Goal: Task Accomplishment & Management: Use online tool/utility

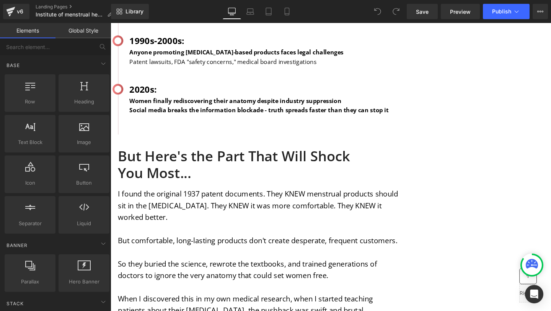
scroll to position [1264, 0]
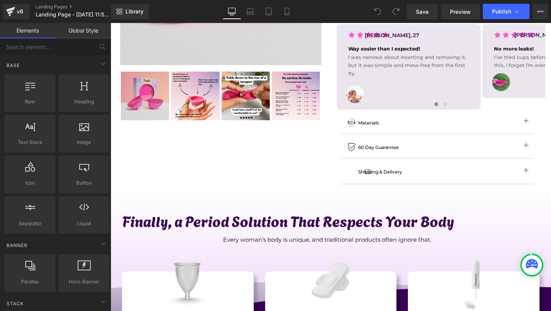
scroll to position [233, 0]
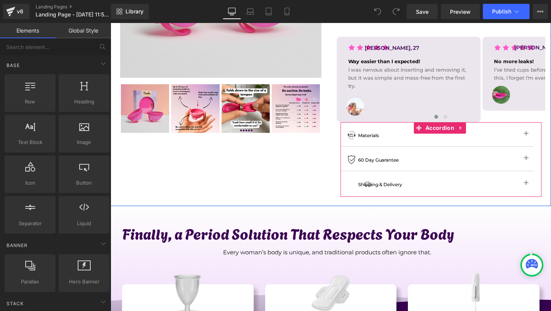
click at [520, 126] on button "button" at bounding box center [525, 134] width 15 height 24
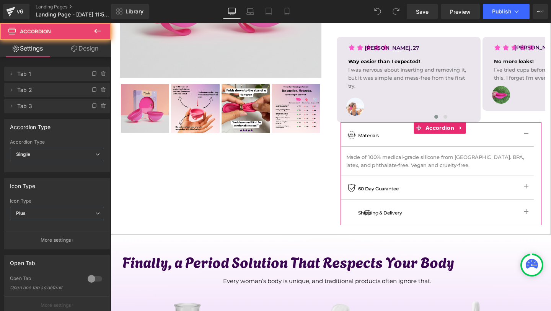
click at [520, 126] on button "button" at bounding box center [525, 134] width 15 height 24
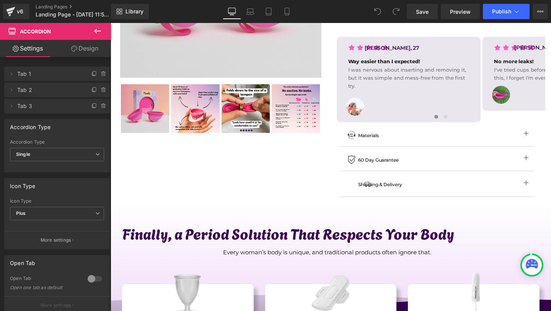
click at [97, 29] on icon at bounding box center [97, 30] width 9 height 9
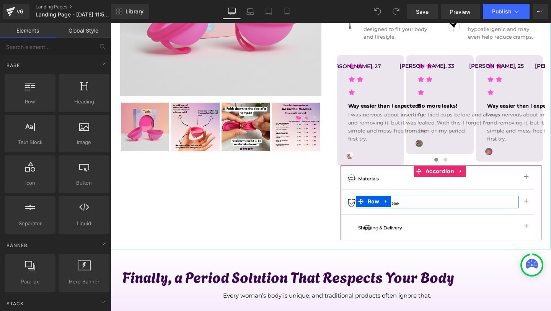
scroll to position [304, 0]
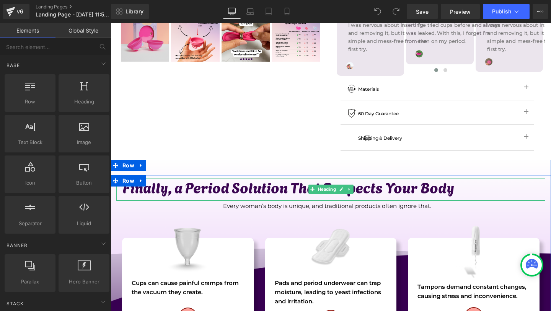
click at [410, 180] on h1 "Finally, a Period Solution That Respects Your Body" at bounding box center [333, 187] width 423 height 18
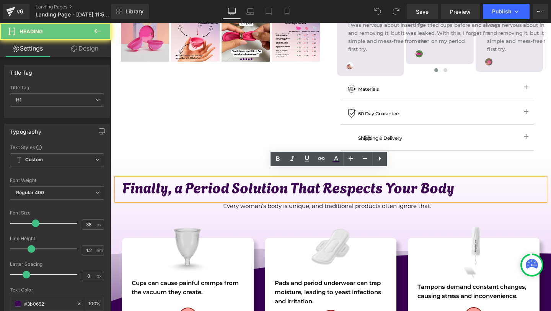
click at [453, 184] on h1 "Finally, a Period Solution That Respects Your Body" at bounding box center [333, 187] width 423 height 18
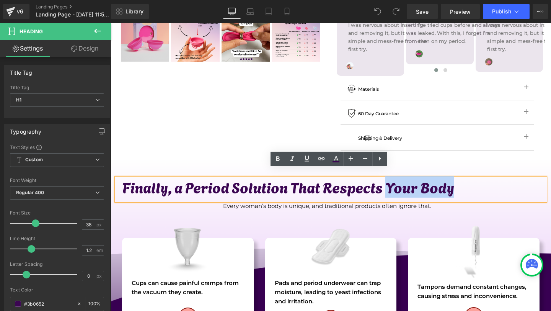
drag, startPoint x: 454, startPoint y: 182, endPoint x: 385, endPoint y: 178, distance: 69.8
click at [385, 178] on h1 "Finally, a Period Solution That Respects Your Body" at bounding box center [333, 187] width 423 height 18
click at [217, 178] on h1 "Finally, a Period Solution That Respects Your Body" at bounding box center [333, 187] width 423 height 18
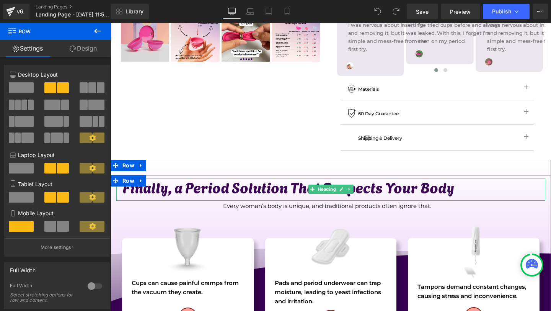
click at [212, 182] on h1 "Finally, a Period Solution That Respects Your Body" at bounding box center [333, 187] width 423 height 18
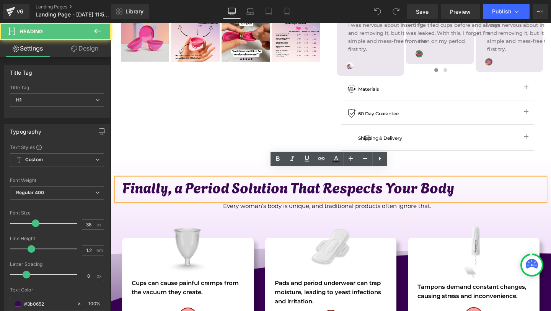
click at [228, 180] on h1 "Finally, a Period Solution That Respects Your Body" at bounding box center [333, 187] width 423 height 18
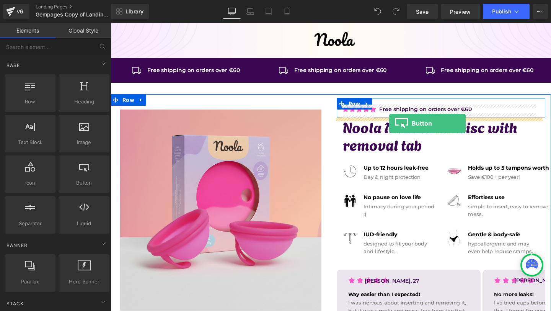
drag, startPoint x: 191, startPoint y: 185, endPoint x: 389, endPoint y: 123, distance: 208.0
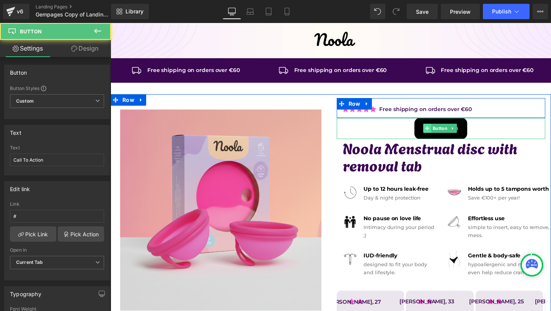
click at [425, 127] on icon at bounding box center [427, 128] width 4 height 4
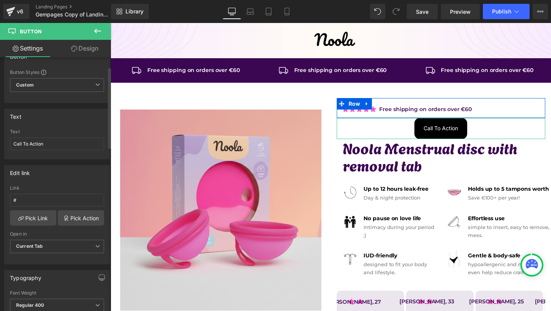
scroll to position [50, 0]
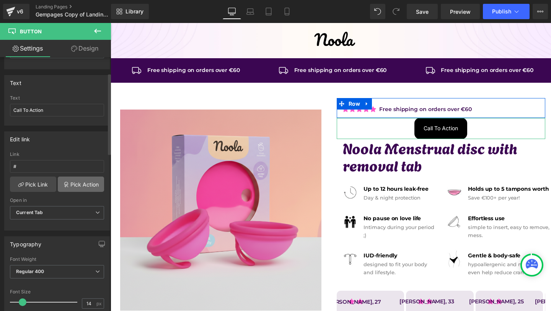
click at [79, 185] on link "Pick Action" at bounding box center [81, 183] width 46 height 15
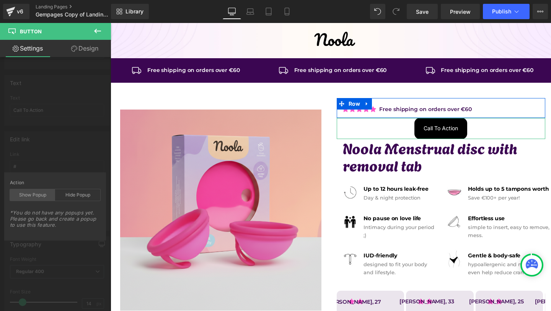
click at [46, 193] on div "Show Popup" at bounding box center [32, 194] width 45 height 11
click at [96, 29] on icon at bounding box center [97, 31] width 7 height 5
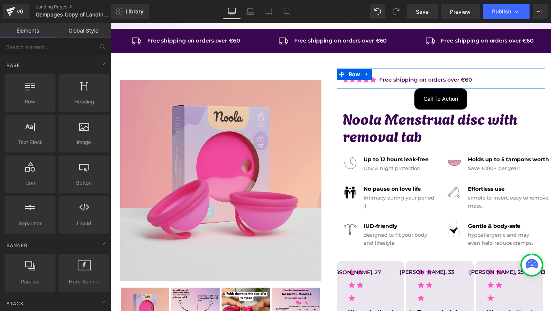
scroll to position [23, 0]
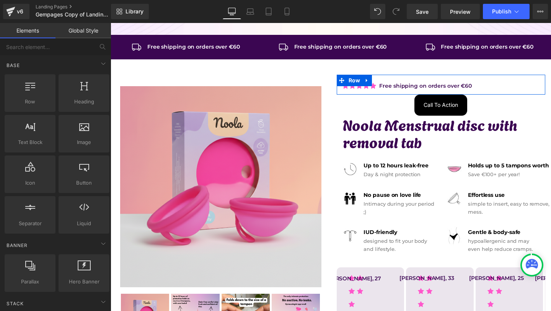
click at [111, 23] on div at bounding box center [111, 23] width 0 height 0
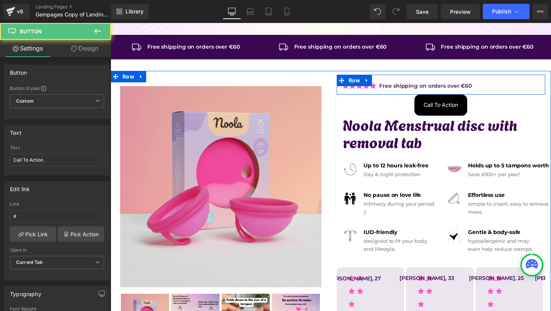
click at [245, 127] on img at bounding box center [220, 186] width 201 height 201
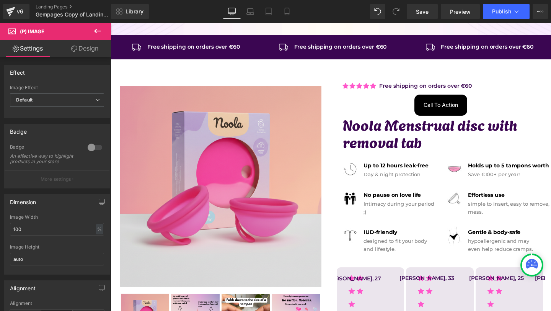
click at [101, 31] on icon at bounding box center [97, 30] width 9 height 9
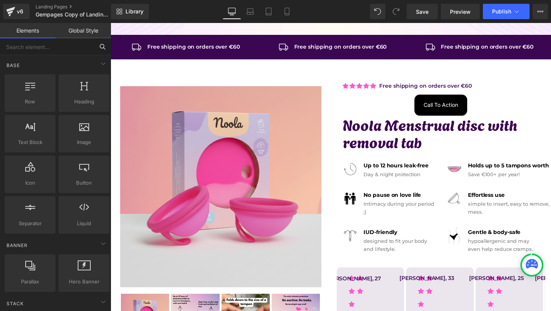
click at [59, 52] on input "text" at bounding box center [47, 46] width 94 height 17
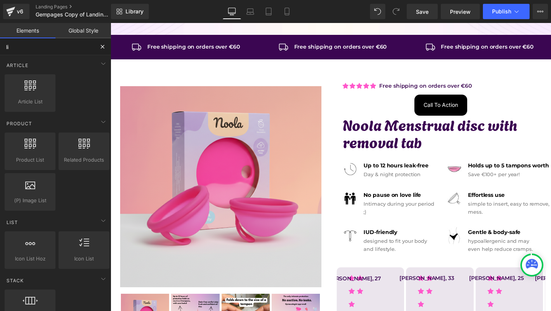
type input "liq"
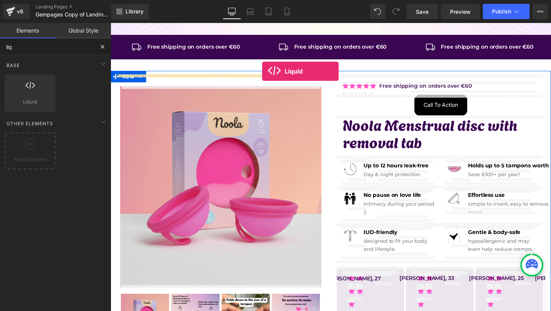
drag, startPoint x: 207, startPoint y: 110, endPoint x: 262, endPoint y: 71, distance: 67.3
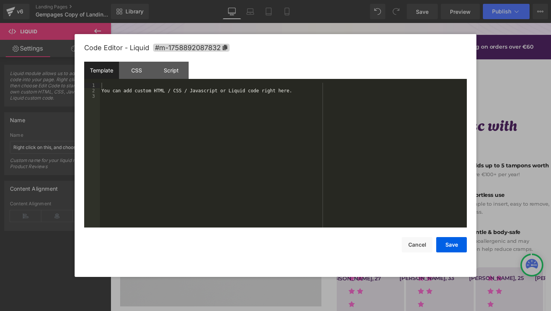
click at [174, 0] on div "Liquid You are previewing how the will restyle your page. You can not edit Elem…" at bounding box center [275, 0] width 551 height 0
click at [174, 117] on div "You can add custom HTML / CSS / Javascript or Liquid code right here." at bounding box center [283, 160] width 367 height 155
click at [147, 75] on div "CSS" at bounding box center [136, 70] width 35 height 17
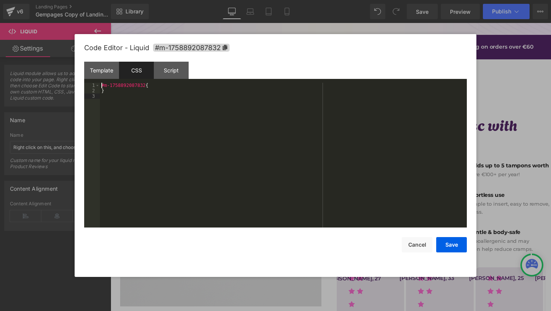
click at [158, 108] on div "#m-1758892087832 { }" at bounding box center [283, 160] width 367 height 155
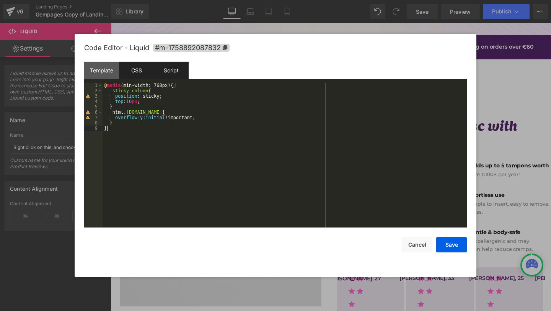
click at [177, 65] on div "Script" at bounding box center [171, 70] width 35 height 17
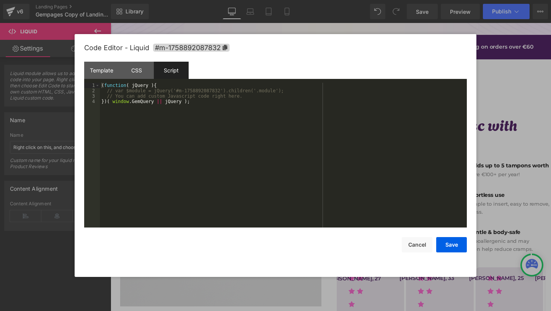
click at [190, 124] on div "( function ( jQuery ) { // var $module = jQuery('#m-1758892087832').children('.…" at bounding box center [283, 160] width 367 height 155
click at [183, 47] on span "#m-1758892087832" at bounding box center [191, 48] width 77 height 8
drag, startPoint x: 211, startPoint y: 89, endPoint x: 168, endPoint y: 88, distance: 42.9
click at [168, 88] on div "( function ( jQuery ) { var $module = jQuery ( '#m-1674138996404' ) . children …" at bounding box center [283, 160] width 367 height 155
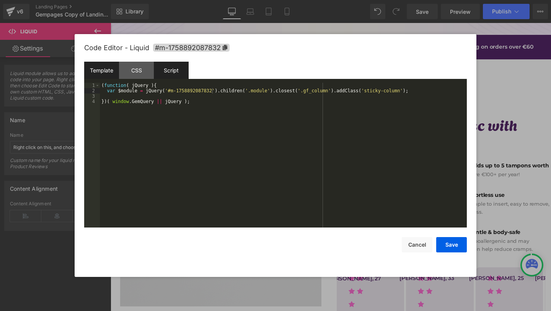
click at [115, 75] on div "Template" at bounding box center [101, 70] width 35 height 17
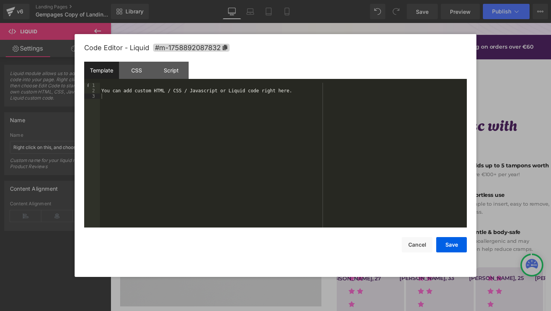
click at [160, 119] on div "You can add custom HTML / CSS / Javascript or Liquid code right here." at bounding box center [283, 160] width 367 height 155
click at [455, 246] on button "Save" at bounding box center [451, 244] width 31 height 15
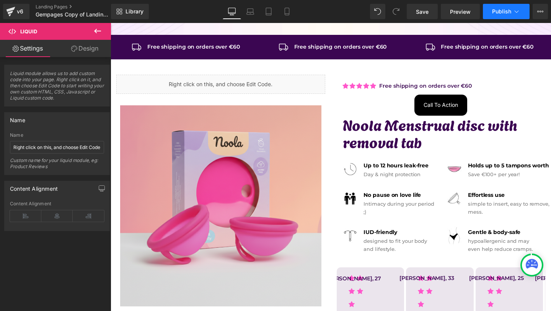
click at [497, 17] on button "Publish" at bounding box center [506, 11] width 47 height 15
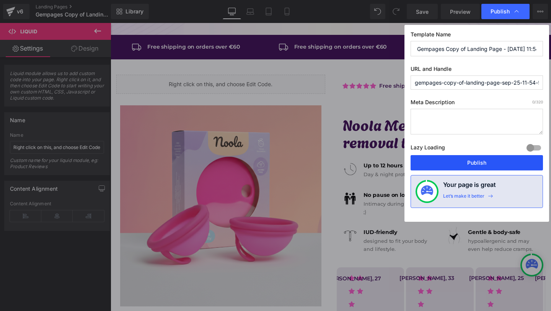
drag, startPoint x: 484, startPoint y: 161, endPoint x: 309, endPoint y: 35, distance: 215.3
click at [484, 161] on button "Publish" at bounding box center [476, 162] width 132 height 15
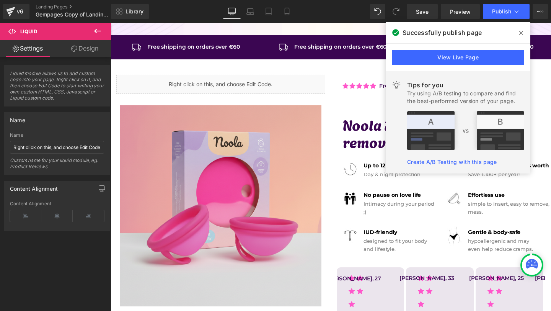
click at [523, 31] on icon at bounding box center [521, 33] width 4 height 6
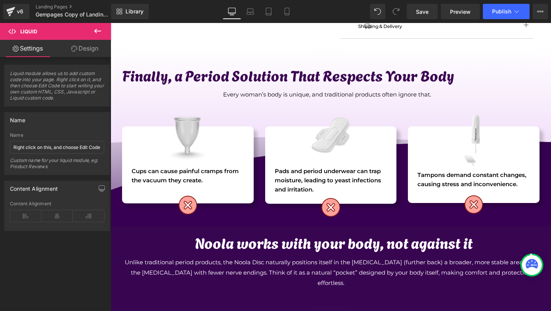
scroll to position [343, 0]
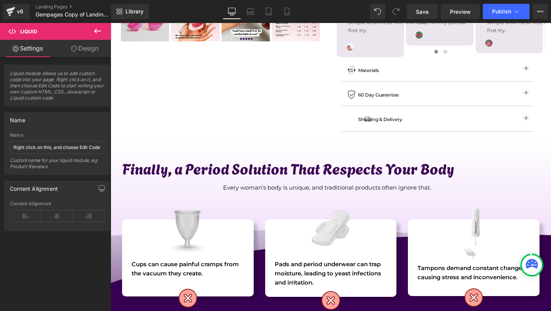
click at [95, 33] on icon at bounding box center [97, 30] width 9 height 9
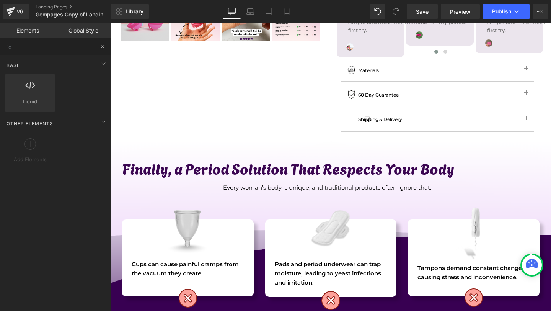
click at [98, 47] on button at bounding box center [102, 46] width 17 height 17
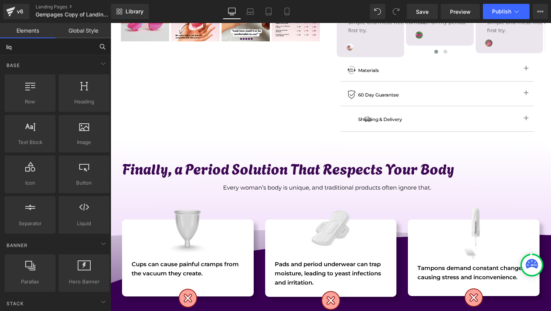
click at [63, 47] on input "liq" at bounding box center [47, 46] width 94 height 17
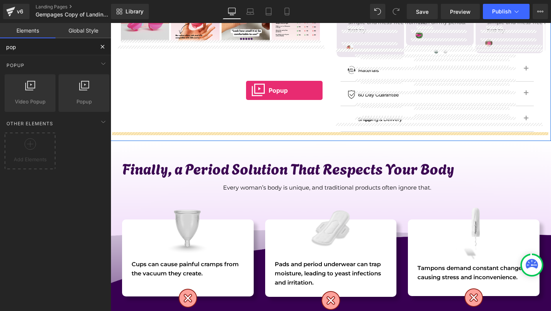
drag, startPoint x: 209, startPoint y: 120, endPoint x: 405, endPoint y: 101, distance: 196.4
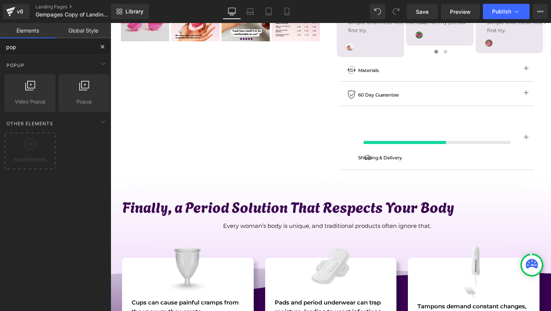
type input "pop"
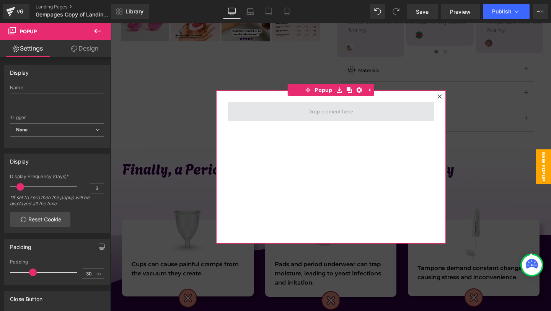
drag, startPoint x: 322, startPoint y: 92, endPoint x: 262, endPoint y: 114, distance: 64.0
click at [262, 114] on div "Popup" at bounding box center [331, 166] width 230 height 153
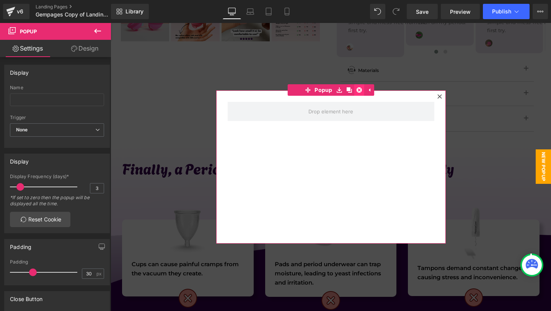
click at [357, 90] on icon at bounding box center [359, 89] width 5 height 5
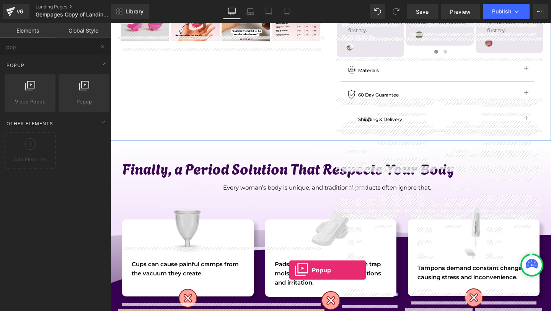
scroll to position [0, 0]
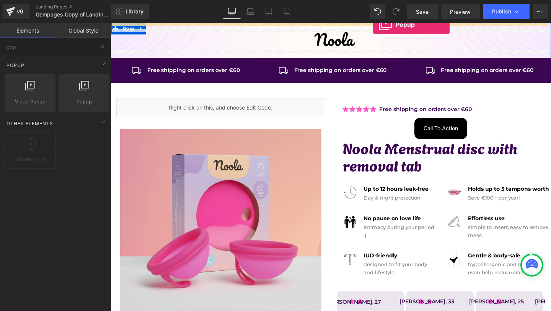
drag, startPoint x: 79, startPoint y: 95, endPoint x: 373, endPoint y: 20, distance: 303.3
click at [373, 20] on div "Popup You are previewing how the will restyle your page. You can not edit Eleme…" at bounding box center [275, 162] width 551 height 324
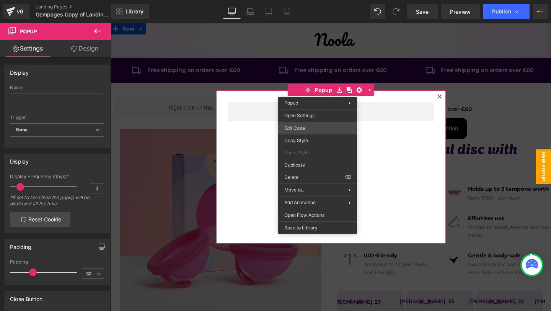
click at [311, 0] on div "Popup You are previewing how the will restyle your page. You can not edit Eleme…" at bounding box center [275, 0] width 551 height 0
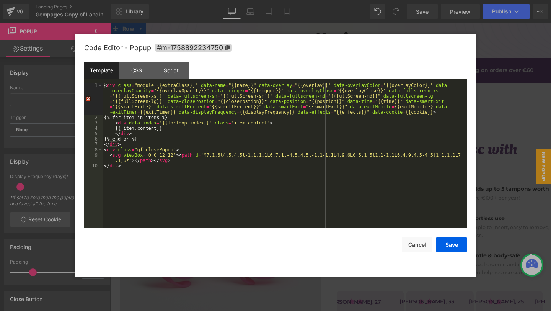
drag, startPoint x: 501, startPoint y: 115, endPoint x: 388, endPoint y: 91, distance: 115.4
click at [501, 115] on div at bounding box center [275, 155] width 551 height 311
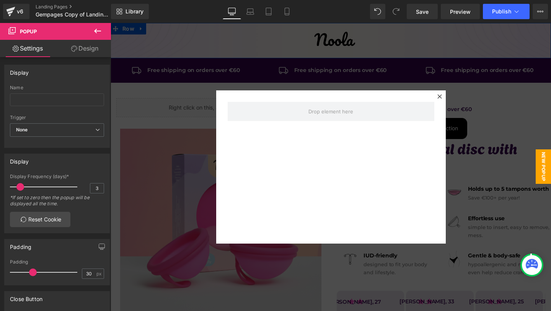
click at [98, 33] on icon at bounding box center [97, 30] width 9 height 9
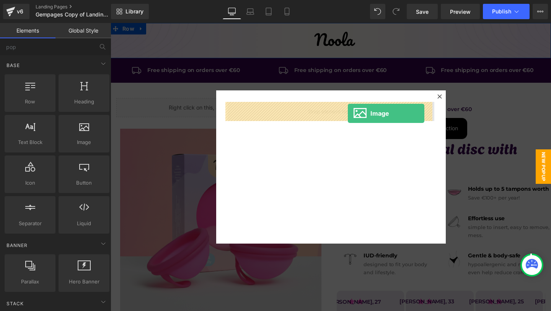
drag, startPoint x: 221, startPoint y: 150, endPoint x: 348, endPoint y: 113, distance: 132.3
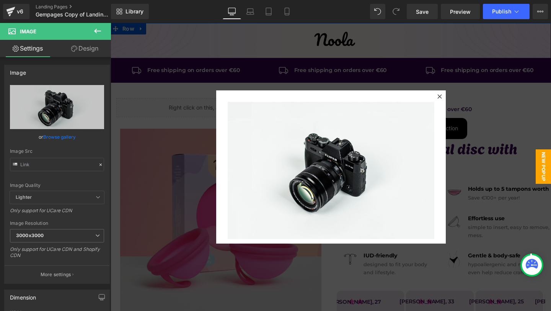
click at [487, 121] on div at bounding box center [331, 167] width 440 height 288
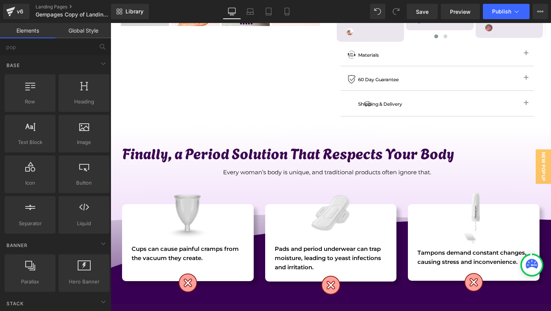
scroll to position [355, 0]
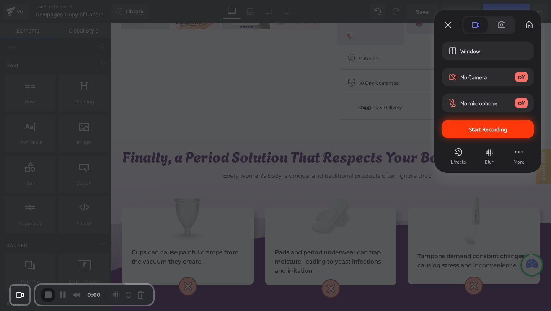
click at [471, 130] on span "Start Recording" at bounding box center [488, 128] width 38 height 7
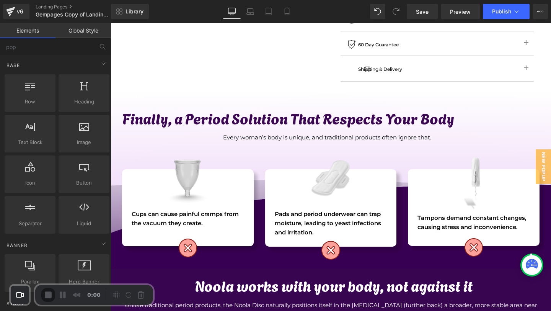
scroll to position [354, 0]
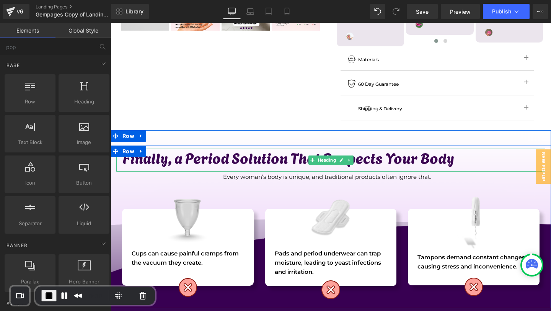
click at [452, 148] on h1 "Finally, a Period Solution That Respects Your Body" at bounding box center [333, 157] width 423 height 18
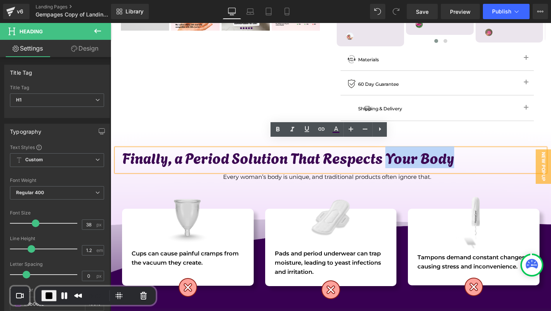
drag, startPoint x: 456, startPoint y: 150, endPoint x: 385, endPoint y: 147, distance: 70.8
click at [385, 148] on h1 "Finally, a Period Solution That Respects Your Body" at bounding box center [333, 157] width 423 height 18
click at [319, 128] on icon at bounding box center [321, 128] width 9 height 9
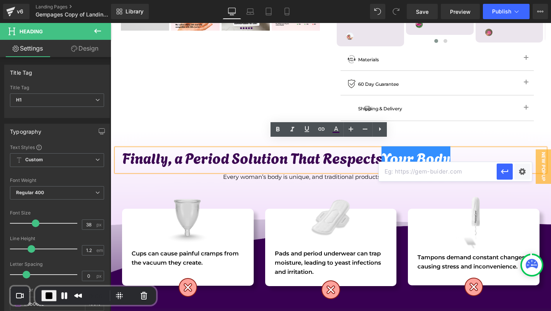
click at [412, 171] on input "text" at bounding box center [438, 171] width 118 height 19
paste input "#show-m-1742887625758"
drag, startPoint x: 462, startPoint y: 170, endPoint x: 409, endPoint y: 169, distance: 53.2
click at [409, 169] on input "#show-m-1742887625758" at bounding box center [438, 171] width 118 height 19
type input "#show-m"
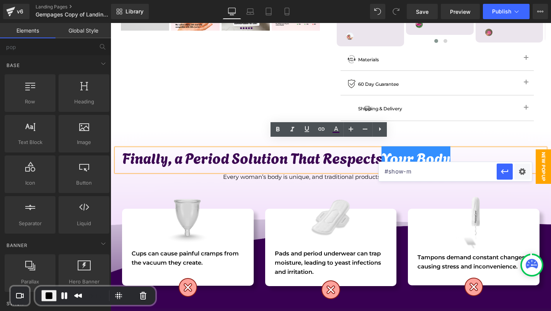
click at [539, 161] on span "New Popup" at bounding box center [543, 166] width 15 height 34
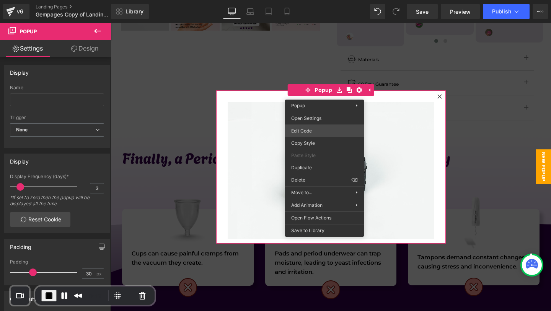
click at [314, 0] on div "Image You are previewing how the will restyle your page. You can not edit Eleme…" at bounding box center [275, 0] width 551 height 0
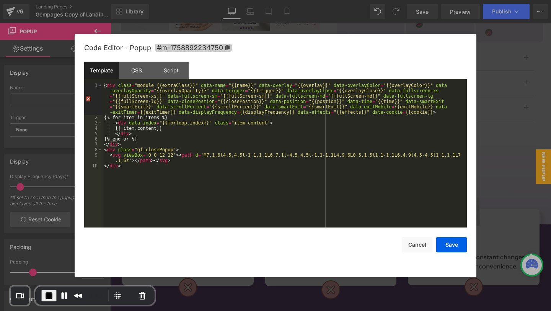
click at [189, 46] on span "#m-1758892234750" at bounding box center [193, 48] width 77 height 8
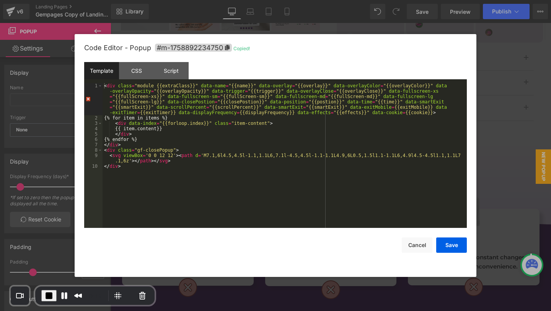
click at [515, 73] on div at bounding box center [275, 155] width 551 height 311
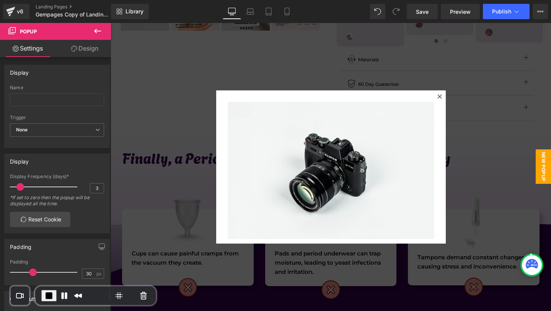
click at [494, 114] on div at bounding box center [331, 167] width 440 height 288
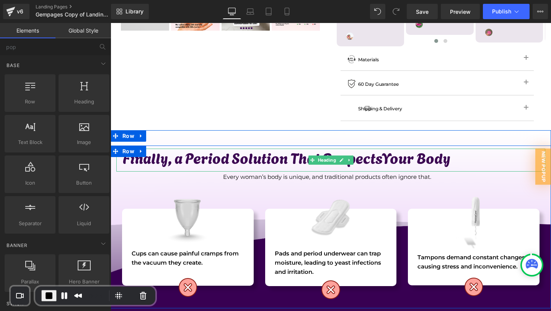
drag, startPoint x: 420, startPoint y: 147, endPoint x: 426, endPoint y: 148, distance: 6.2
click at [420, 148] on h1 "Finally, a Period Solution That Respects Your Body" at bounding box center [333, 157] width 423 height 18
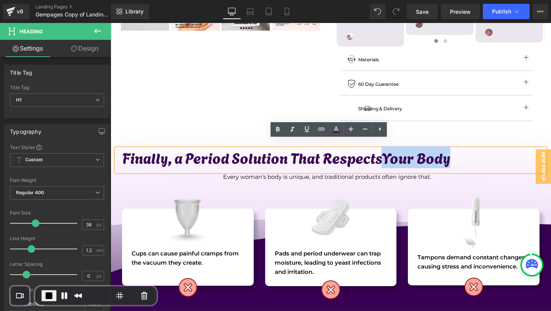
drag, startPoint x: 463, startPoint y: 151, endPoint x: 386, endPoint y: 148, distance: 77.3
click at [386, 148] on h1 "Finally, a Period Solution That Respects Your Body" at bounding box center [333, 157] width 423 height 18
click at [321, 130] on icon at bounding box center [321, 128] width 9 height 9
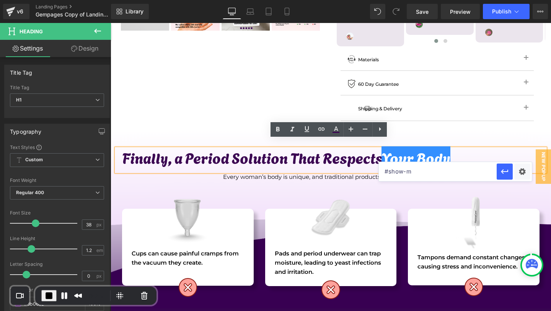
click at [419, 172] on input "#show-m" at bounding box center [438, 171] width 118 height 19
paste input "#m-1758892234750"
click at [388, 170] on input "#m-1758892234750" at bounding box center [438, 171] width 118 height 19
click at [471, 171] on input "#show-m-1758892234750" at bounding box center [438, 171] width 118 height 19
click at [505, 168] on icon "button" at bounding box center [504, 171] width 9 height 9
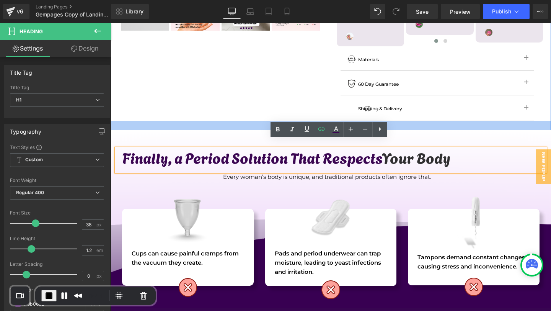
click at [473, 121] on div at bounding box center [331, 125] width 440 height 9
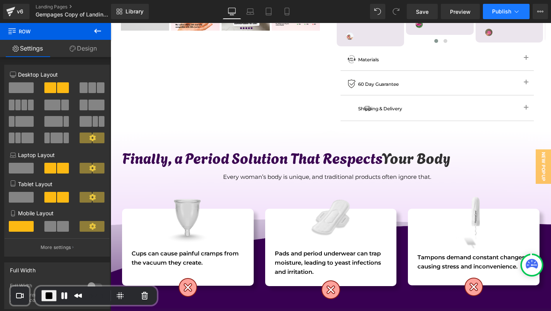
click at [497, 11] on span "Publish" at bounding box center [501, 11] width 19 height 6
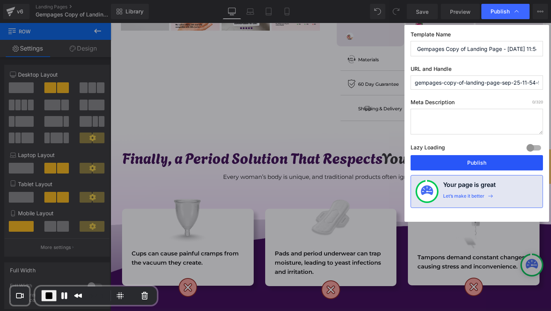
click at [460, 160] on button "Publish" at bounding box center [476, 162] width 132 height 15
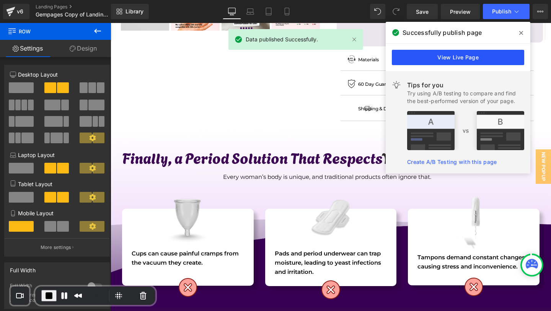
click at [471, 58] on link "View Live Page" at bounding box center [458, 57] width 132 height 15
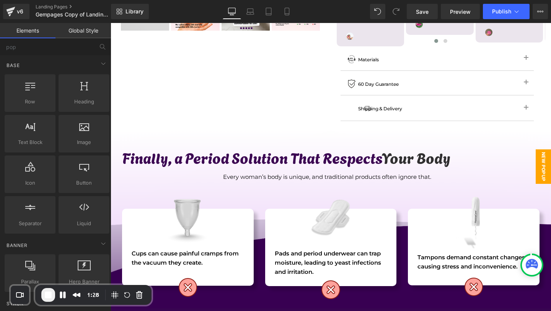
click at [537, 169] on span "New Popup" at bounding box center [543, 166] width 15 height 34
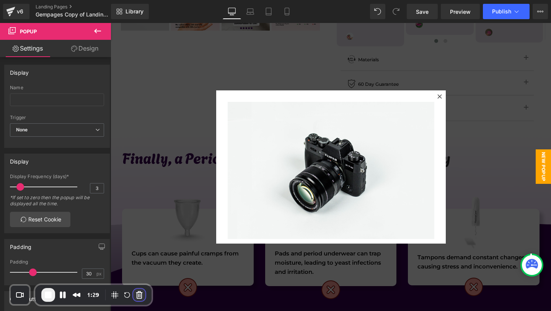
click at [137, 293] on button "Cancel Recording" at bounding box center [139, 294] width 12 height 12
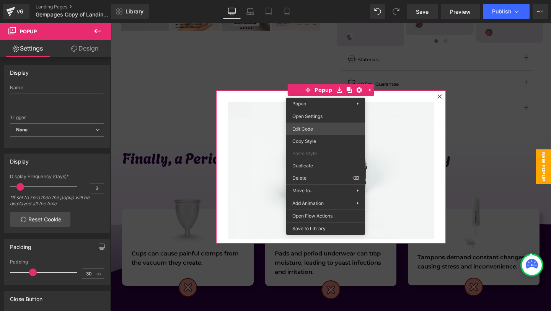
click at [316, 0] on div "Image You are previewing how the will restyle your page. You can not edit Eleme…" at bounding box center [275, 0] width 551 height 0
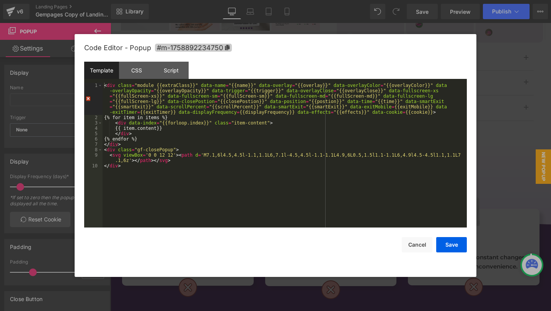
click at [206, 51] on span "#m-1758892234750" at bounding box center [193, 48] width 77 height 8
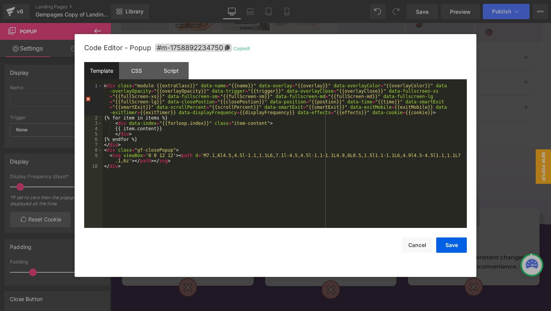
click at [500, 88] on div at bounding box center [275, 155] width 551 height 311
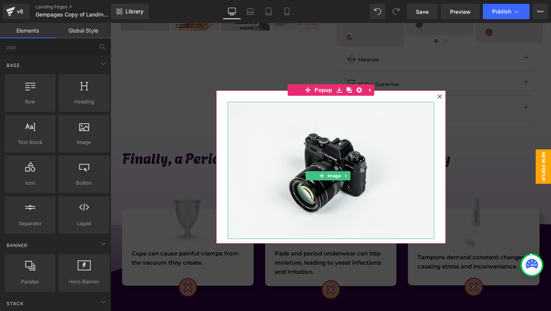
click at [474, 121] on div at bounding box center [331, 167] width 440 height 288
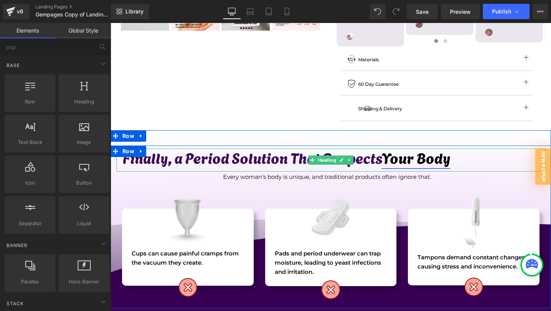
click at [413, 149] on link "Your Body" at bounding box center [415, 157] width 69 height 22
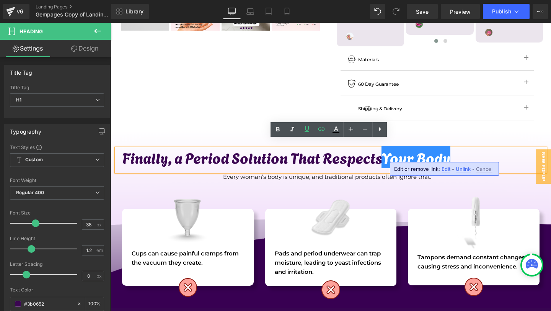
click at [445, 170] on span "Edit" at bounding box center [445, 169] width 9 height 7
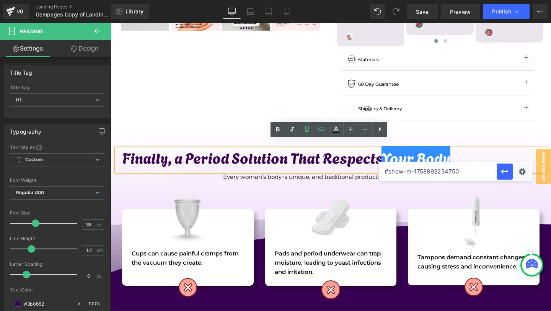
click at [474, 171] on input "#show-m-1758892234750" at bounding box center [438, 171] width 118 height 19
paste input "#show-m-1742887625758"
drag, startPoint x: 417, startPoint y: 170, endPoint x: 397, endPoint y: 169, distance: 19.5
click at [397, 169] on input "#show-m-1758892234750#show-m-1742887625758" at bounding box center [438, 171] width 118 height 19
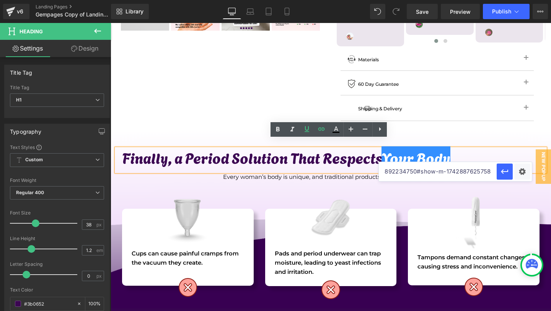
scroll to position [0, 43]
drag, startPoint x: 492, startPoint y: 171, endPoint x: 446, endPoint y: 170, distance: 45.2
click at [446, 170] on input "#show-m-1758892234750#show-m-1742887625758" at bounding box center [438, 171] width 118 height 19
paste input "58892234750"
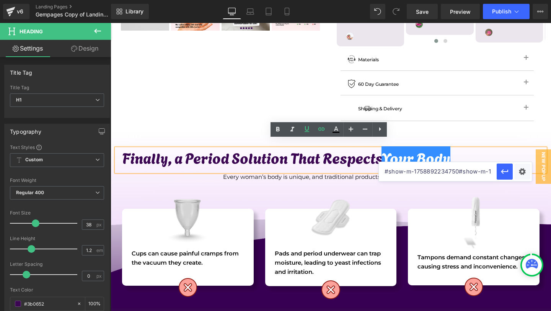
drag, startPoint x: 458, startPoint y: 170, endPoint x: 384, endPoint y: 170, distance: 74.2
click at [384, 170] on input "#show-m-1758892234750#show-m-1758892234750" at bounding box center [438, 171] width 118 height 19
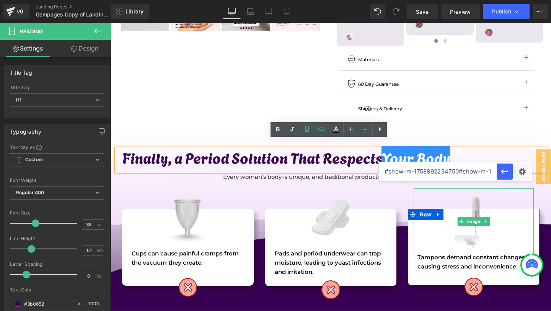
type input "#show-m-1758892234750"
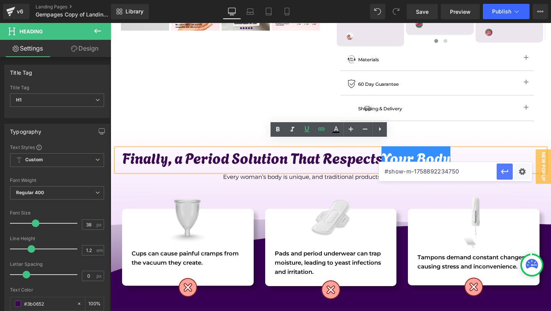
click at [504, 171] on icon "button" at bounding box center [504, 171] width 7 height 5
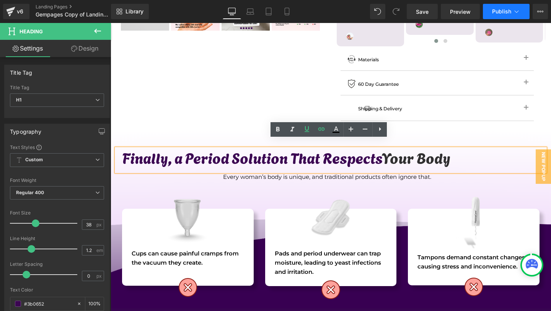
click at [507, 9] on span "Publish" at bounding box center [501, 11] width 19 height 6
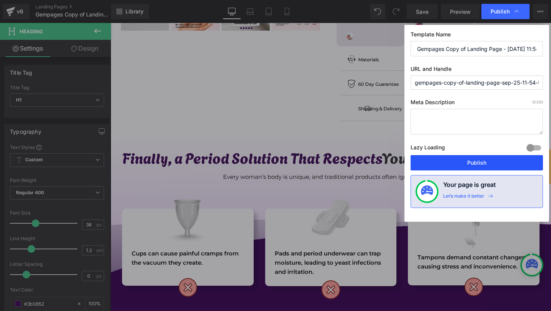
click at [461, 158] on button "Publish" at bounding box center [476, 162] width 132 height 15
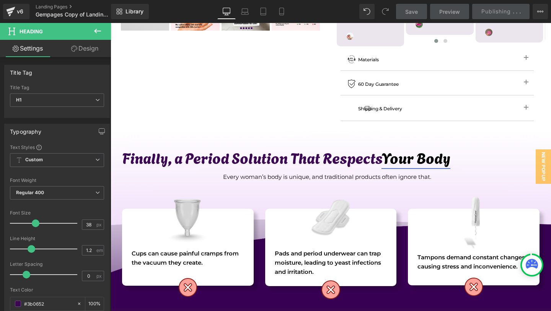
click at [422, 150] on link "Your Body" at bounding box center [415, 157] width 69 height 22
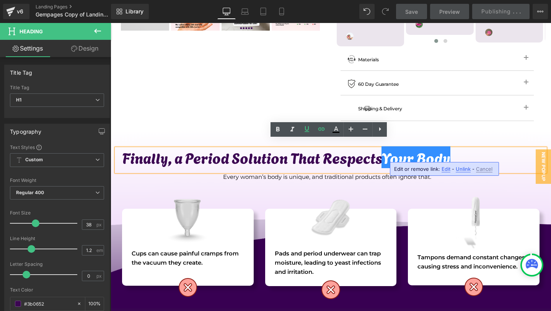
click at [316, 155] on h1 "Finally, a Period Solution That Respects Your Body" at bounding box center [333, 157] width 423 height 18
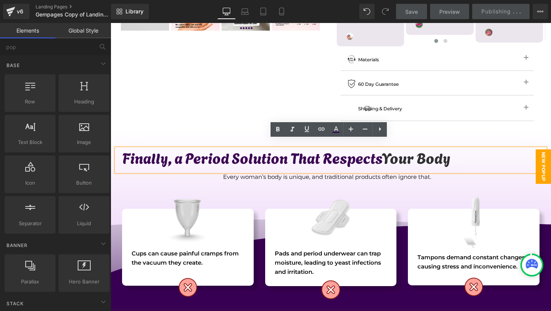
click at [536, 159] on span "New Popup" at bounding box center [543, 166] width 15 height 34
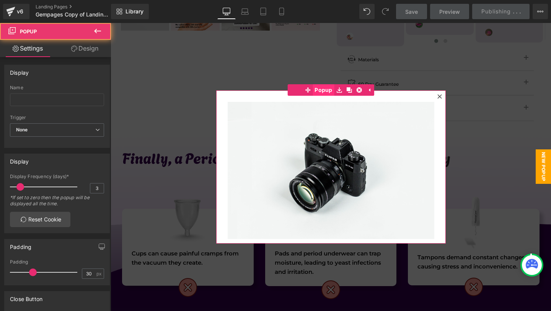
click at [315, 92] on span "Popup" at bounding box center [324, 89] width 22 height 11
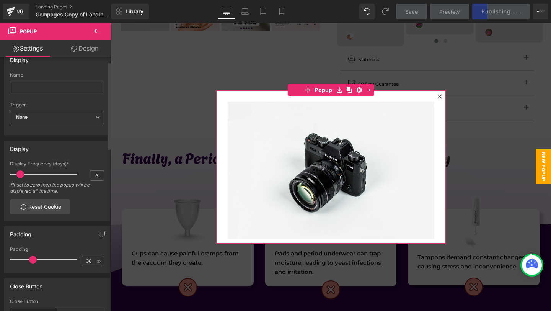
scroll to position [14, 0]
click at [72, 116] on span "None" at bounding box center [57, 115] width 94 height 13
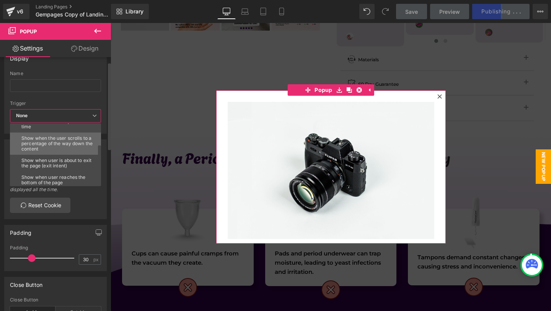
scroll to position [33, 0]
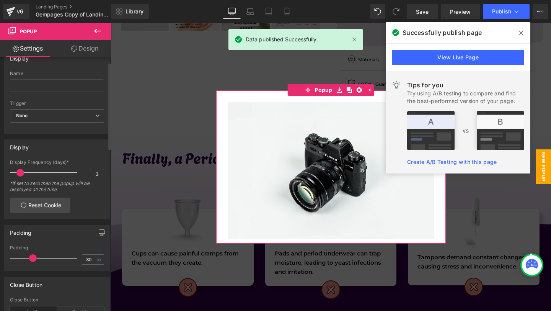
click at [67, 223] on div "Padding 30px Padding 30 px" at bounding box center [57, 245] width 114 height 52
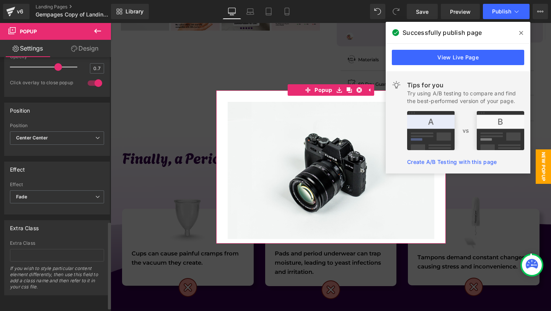
scroll to position [488, 0]
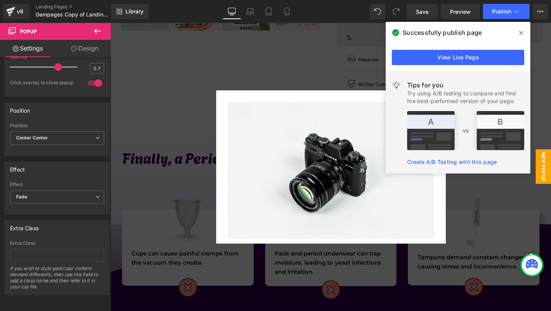
click at [469, 49] on div "View Live Page" at bounding box center [458, 58] width 145 height 28
click at [468, 55] on link "View Live Page" at bounding box center [458, 57] width 132 height 15
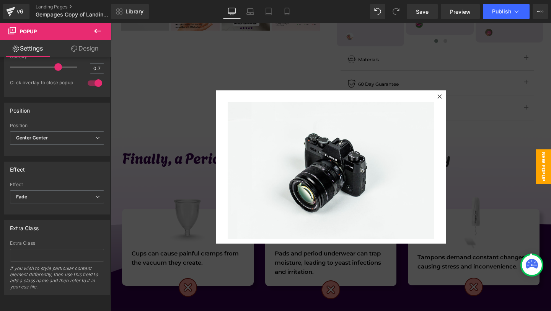
click at [513, 173] on div at bounding box center [331, 167] width 440 height 288
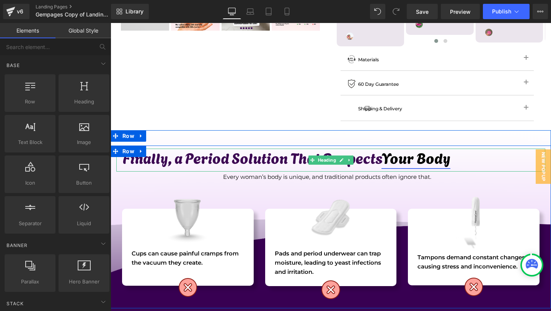
click at [419, 147] on link "Your Body" at bounding box center [415, 157] width 69 height 22
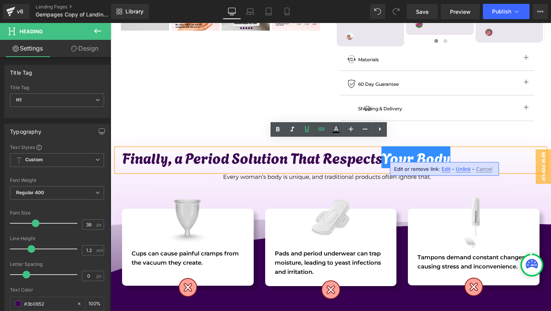
click at [446, 171] on span "Edit" at bounding box center [445, 169] width 9 height 7
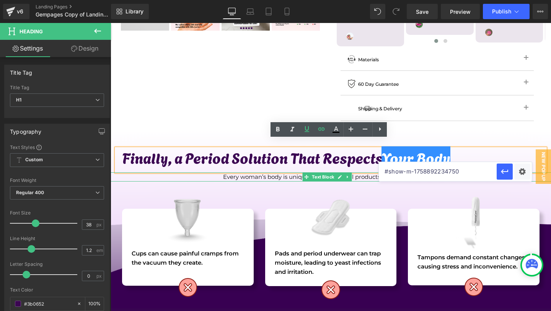
drag, startPoint x: 576, startPoint y: 194, endPoint x: 367, endPoint y: 167, distance: 211.0
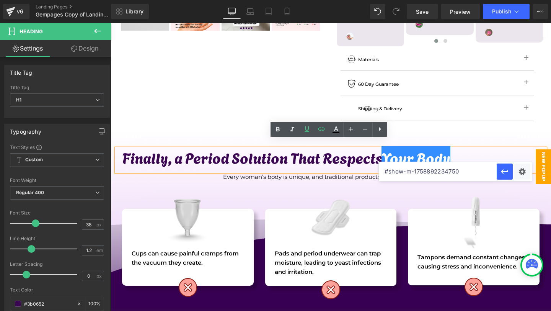
click at [539, 167] on span "New Popup" at bounding box center [543, 166] width 15 height 34
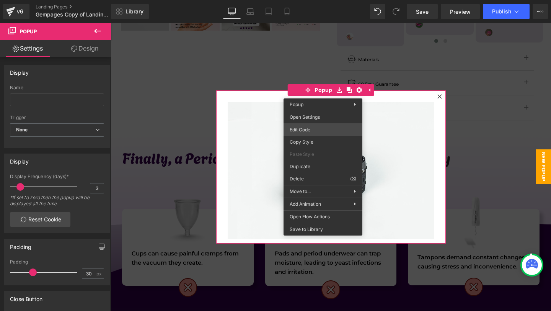
click at [311, 0] on div "Image You are previewing how the will restyle your page. You can not edit Eleme…" at bounding box center [275, 0] width 551 height 0
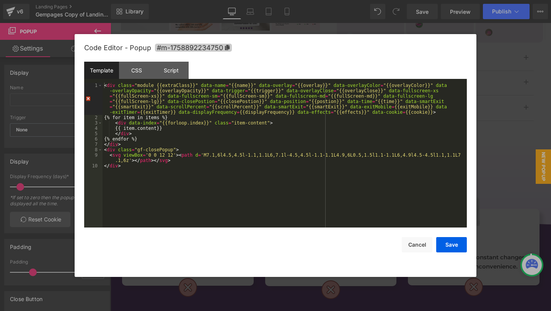
drag, startPoint x: 188, startPoint y: 47, endPoint x: 203, endPoint y: 51, distance: 15.1
click at [188, 47] on span "#m-1758892234750" at bounding box center [193, 48] width 77 height 8
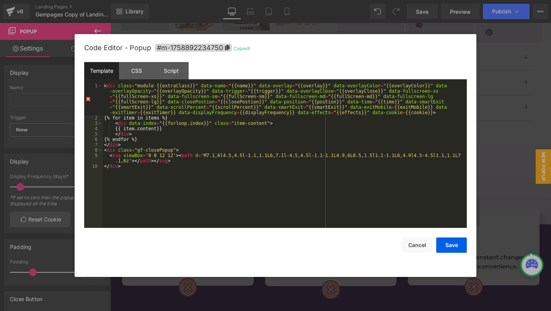
click at [524, 86] on div at bounding box center [275, 155] width 551 height 311
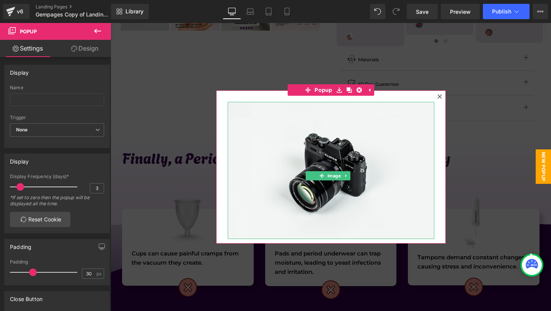
click at [523, 120] on div at bounding box center [331, 167] width 440 height 288
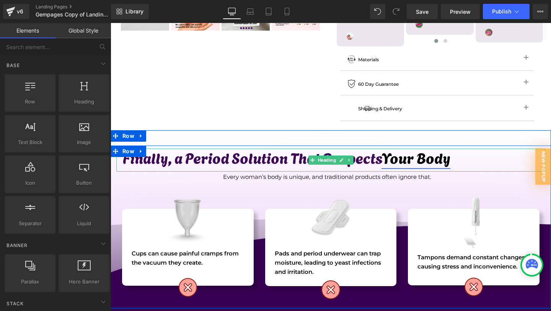
click at [422, 148] on link "Your Body" at bounding box center [415, 157] width 69 height 22
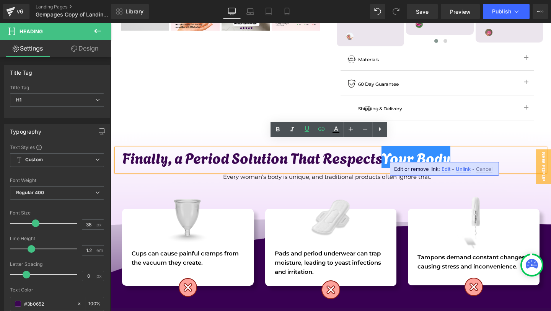
drag, startPoint x: 446, startPoint y: 168, endPoint x: 335, endPoint y: 145, distance: 113.3
click at [446, 168] on span "Edit" at bounding box center [445, 169] width 9 height 7
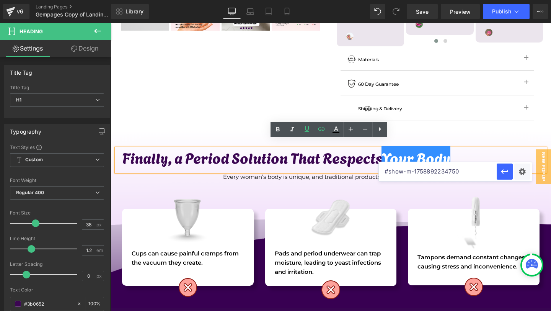
click at [454, 171] on input "#show-m-1758892234750" at bounding box center [438, 171] width 118 height 19
paste input "text"
click at [389, 171] on input "#m-1758892234750" at bounding box center [438, 171] width 118 height 19
click at [472, 174] on input "#show-m-1758892234750" at bounding box center [438, 171] width 118 height 19
type input "#show-m-1758892234750"
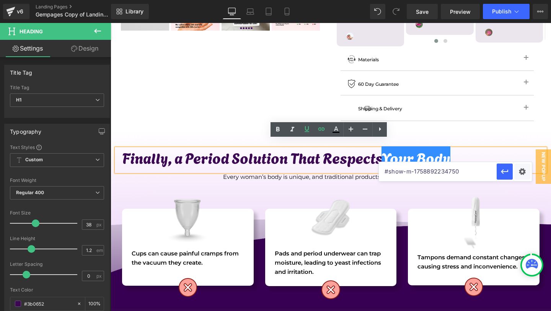
click at [453, 172] on input "#show-m-1758892234750" at bounding box center [438, 171] width 118 height 19
click at [478, 176] on input "#show-m-1758892234750" at bounding box center [438, 171] width 118 height 19
click at [502, 173] on icon "button" at bounding box center [504, 171] width 7 height 5
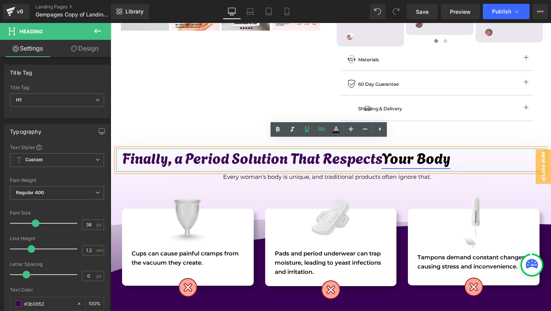
click at [413, 155] on link "Your Body" at bounding box center [415, 157] width 69 height 22
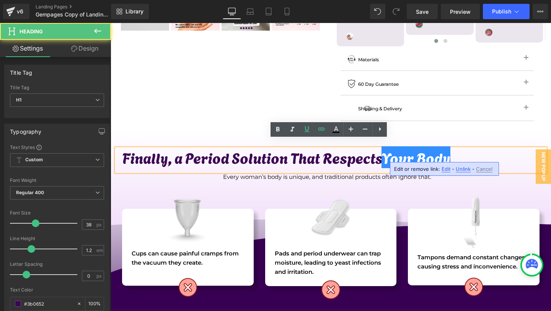
click at [479, 148] on h1 "Finally, a Period Solution That Respects Your Body" at bounding box center [333, 157] width 423 height 18
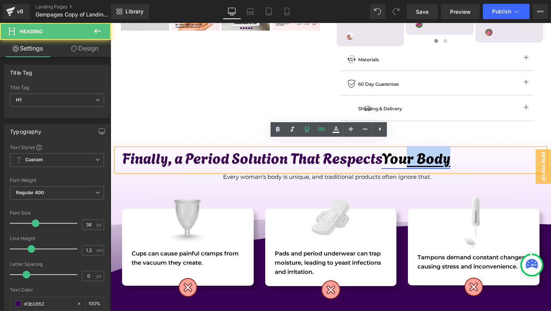
drag, startPoint x: 456, startPoint y: 153, endPoint x: 420, endPoint y: 157, distance: 35.8
click at [406, 154] on h1 "Finally, a Period Solution That Respects Your Body" at bounding box center [333, 157] width 423 height 18
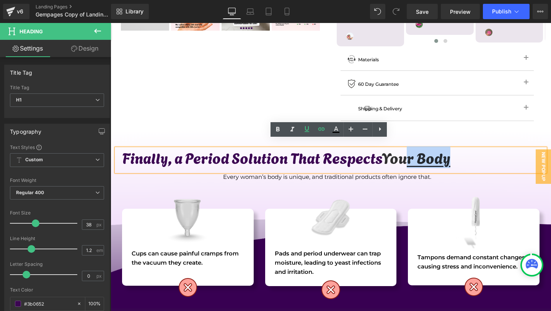
click at [471, 155] on h1 "Finally, a Period Solution That Respects Your Body" at bounding box center [333, 157] width 423 height 18
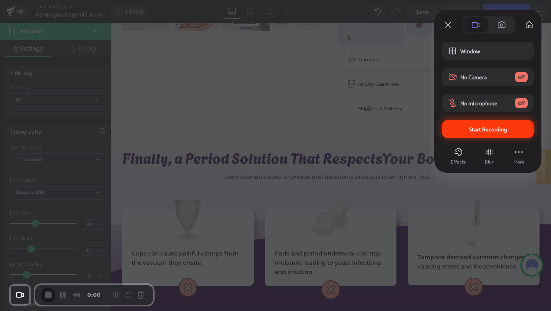
click at [480, 131] on span "Start Recording" at bounding box center [488, 128] width 38 height 7
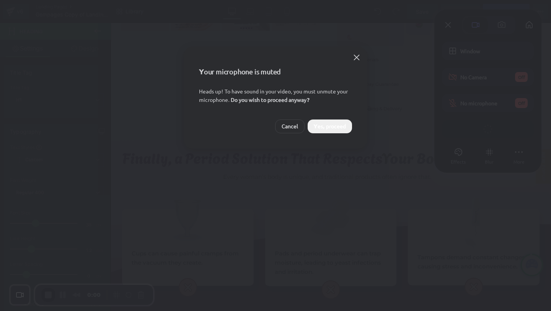
click at [324, 127] on span "Yes, proceed" at bounding box center [330, 126] width 32 height 8
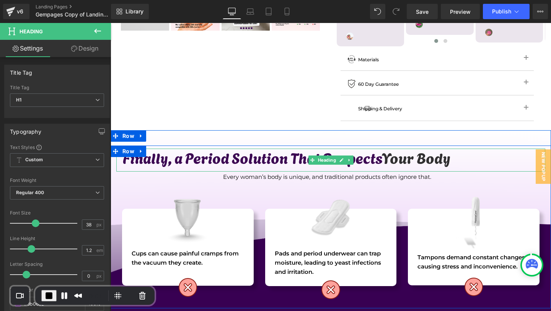
click at [377, 152] on h1 "Finally, a Period Solution That Respects Your Body" at bounding box center [333, 157] width 423 height 18
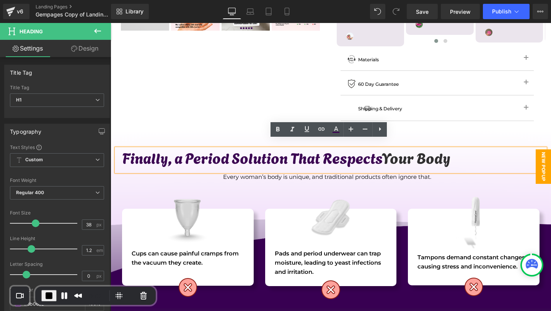
click at [541, 163] on span "New Popup" at bounding box center [543, 166] width 15 height 34
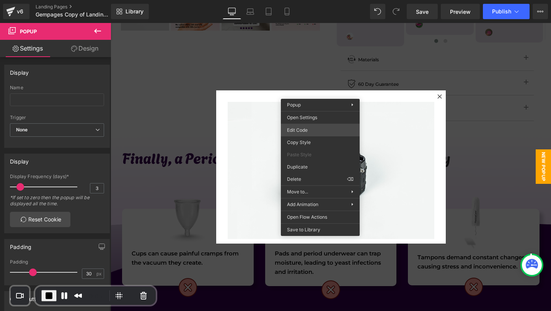
click at [300, 0] on div "Image You are previewing how the will restyle your page. You can not edit Eleme…" at bounding box center [275, 0] width 551 height 0
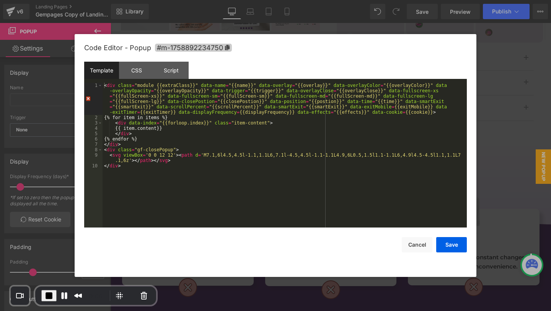
click at [184, 45] on span "#m-1758892234750" at bounding box center [193, 48] width 77 height 8
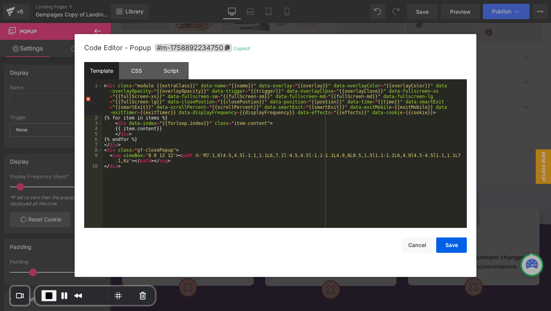
click at [507, 82] on div at bounding box center [275, 155] width 551 height 311
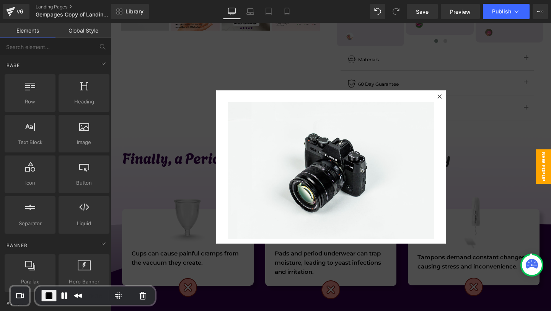
click at [495, 120] on div at bounding box center [331, 167] width 440 height 288
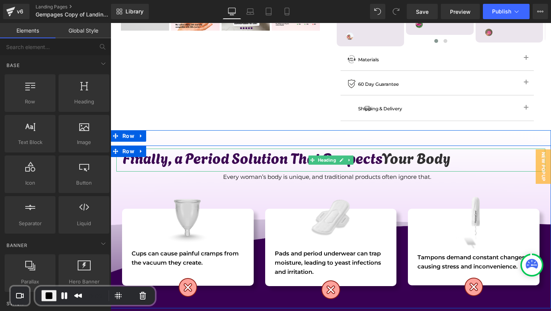
click at [261, 150] on h1 "Finally, a Period Solution That Respects Your Body" at bounding box center [333, 157] width 423 height 18
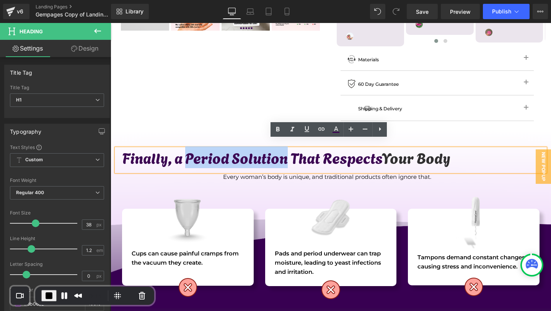
drag, startPoint x: 285, startPoint y: 150, endPoint x: 186, endPoint y: 144, distance: 98.5
click at [186, 148] on h1 "Finally, a Period Solution That Respects Your Body" at bounding box center [333, 157] width 423 height 18
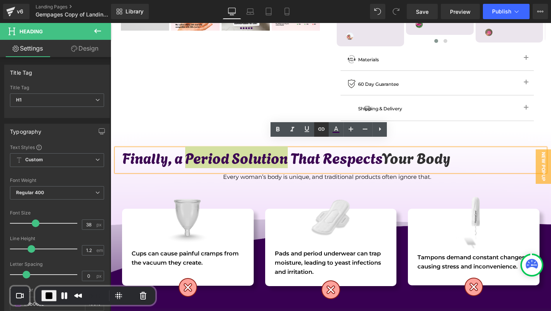
click at [317, 129] on icon at bounding box center [321, 128] width 9 height 9
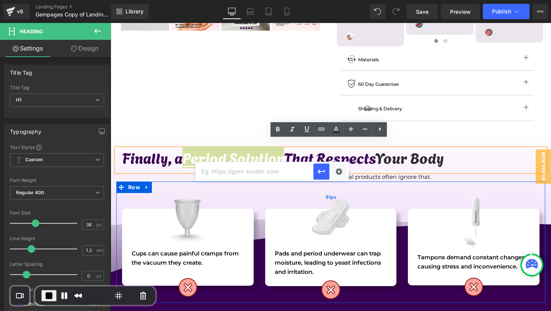
click at [257, 182] on div "81px" at bounding box center [330, 196] width 429 height 31
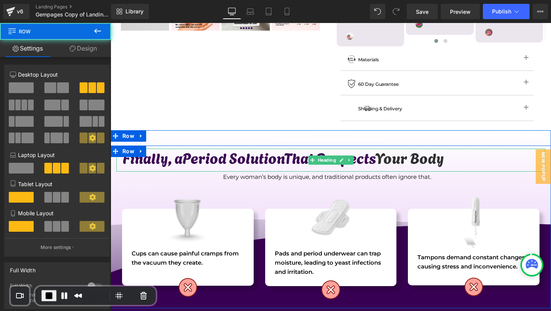
click at [198, 148] on h1 "Finally, a Period Solution That Respects Your Body" at bounding box center [333, 157] width 423 height 18
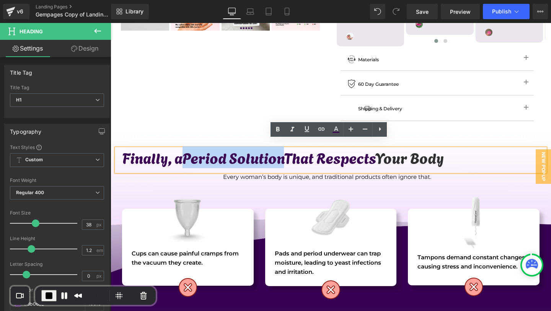
drag, startPoint x: 185, startPoint y: 147, endPoint x: 283, endPoint y: 146, distance: 97.6
click at [283, 148] on h1 "Finally, a Period Solution That Respects Your Body" at bounding box center [333, 157] width 423 height 18
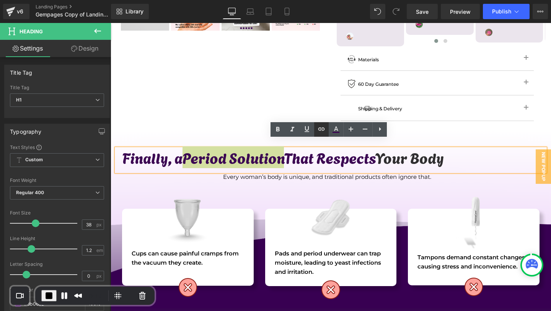
click at [323, 130] on icon at bounding box center [321, 128] width 9 height 9
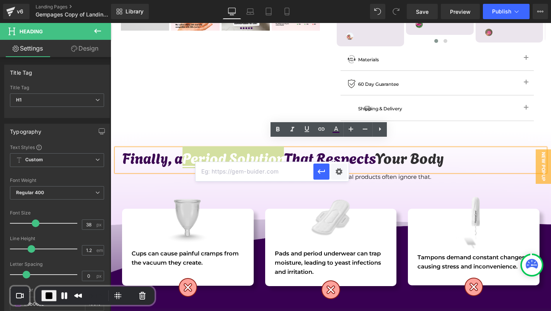
click at [240, 170] on input "text" at bounding box center [254, 171] width 118 height 19
paste input "#m-1758892234750"
click at [205, 170] on input "#m-1758892234750" at bounding box center [254, 171] width 118 height 19
click at [321, 172] on icon "button" at bounding box center [321, 171] width 9 height 9
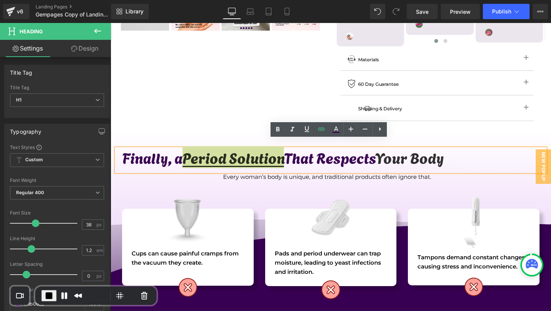
click at [111, 23] on div at bounding box center [111, 23] width 0 height 0
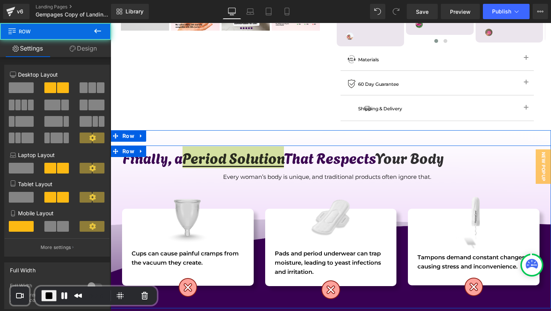
click at [319, 155] on span "Heading" at bounding box center [326, 159] width 21 height 9
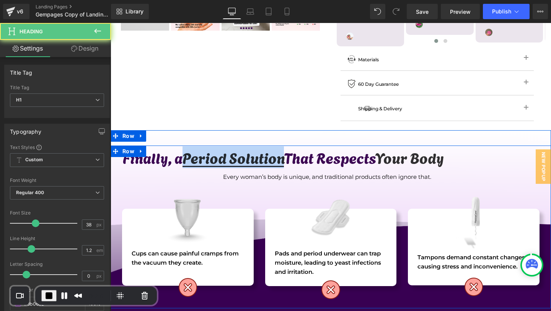
click at [298, 208] on div "Image Pads and period underwear can trap moisture, leading to yeast infections …" at bounding box center [331, 247] width 132 height 78
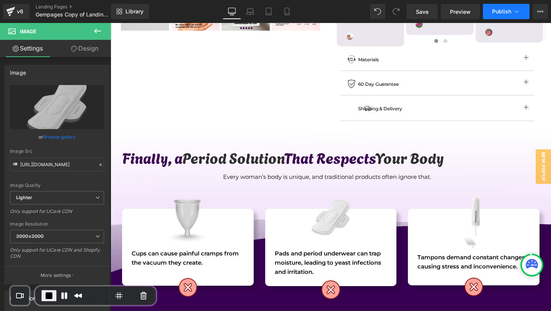
click at [496, 11] on span "Publish" at bounding box center [501, 11] width 19 height 6
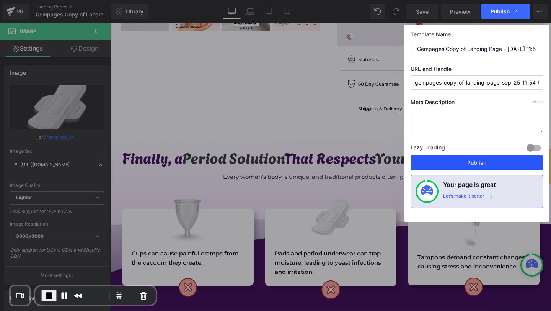
click at [455, 159] on button "Publish" at bounding box center [476, 162] width 132 height 15
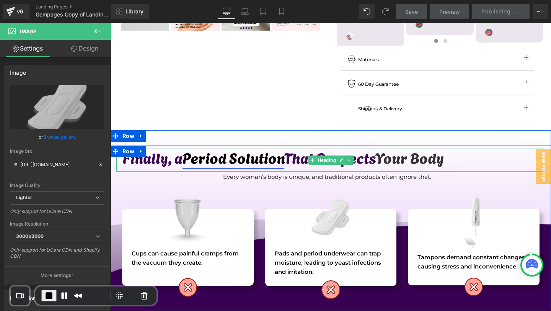
click at [218, 150] on link "Period Solution" at bounding box center [232, 157] width 101 height 22
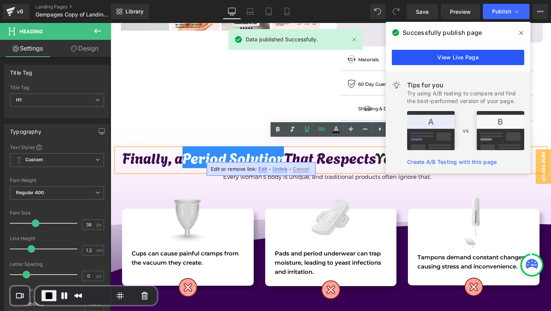
click at [462, 57] on link "View Live Page" at bounding box center [458, 57] width 132 height 15
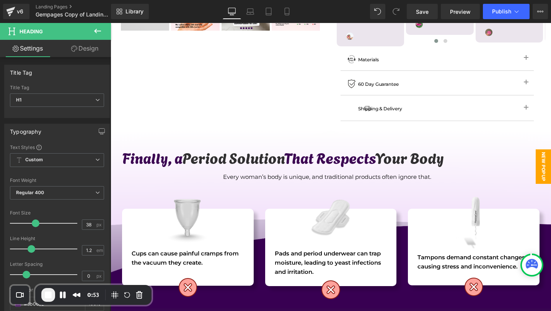
click at [537, 166] on span "New Popup" at bounding box center [543, 166] width 15 height 34
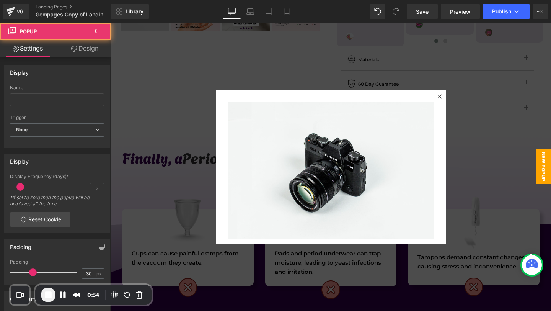
click at [500, 108] on div at bounding box center [331, 167] width 440 height 288
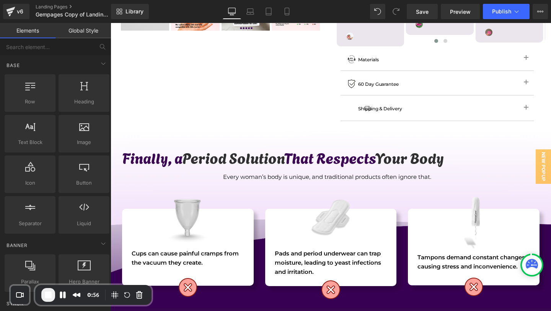
click at [50, 295] on span "End Recording" at bounding box center [48, 294] width 9 height 9
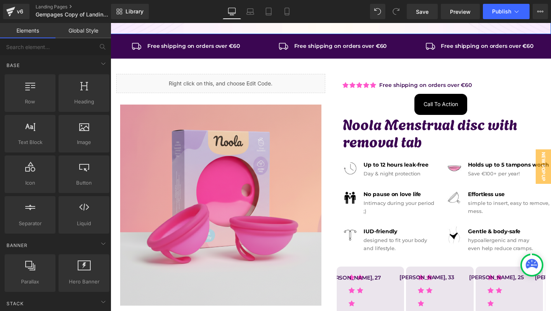
scroll to position [42, 0]
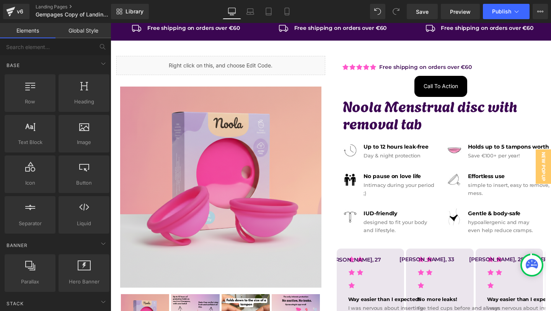
click at [200, 67] on span at bounding box center [204, 61] width 8 height 9
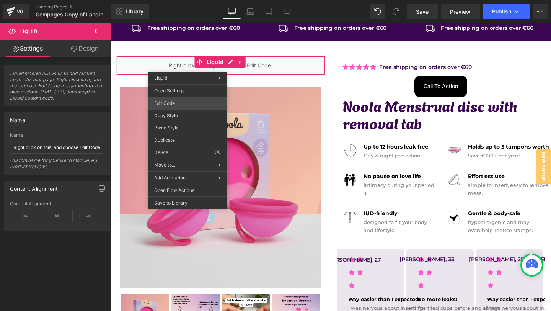
click at [166, 0] on div "Liquid You are previewing how the will restyle your page. You can not edit Elem…" at bounding box center [275, 0] width 551 height 0
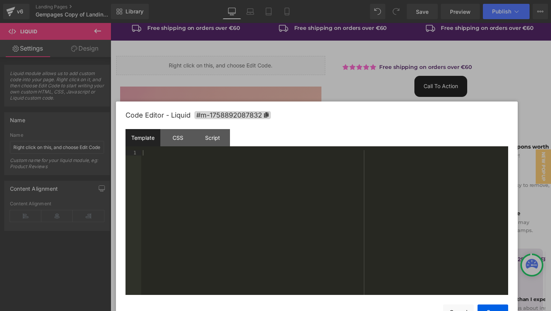
drag, startPoint x: 258, startPoint y: 50, endPoint x: 303, endPoint y: 119, distance: 82.4
click at [303, 119] on div "Code Editor - Liquid #m-1758892087832" at bounding box center [316, 115] width 383 height 28
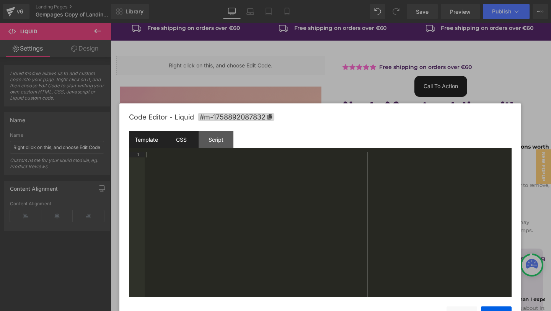
click at [183, 141] on div "CSS" at bounding box center [181, 139] width 35 height 17
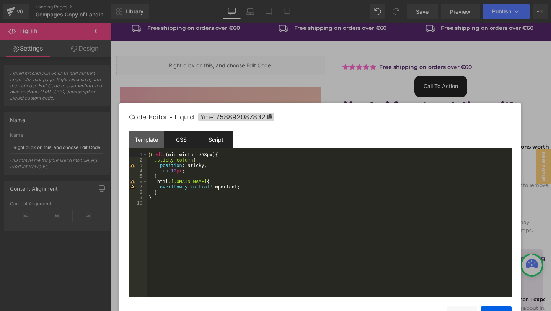
click at [213, 140] on div "Script" at bounding box center [216, 139] width 35 height 17
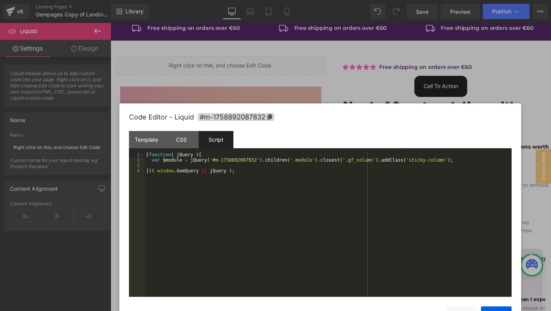
drag, startPoint x: 344, startPoint y: 65, endPoint x: 229, endPoint y: 52, distance: 115.9
click at [344, 65] on div at bounding box center [275, 155] width 551 height 311
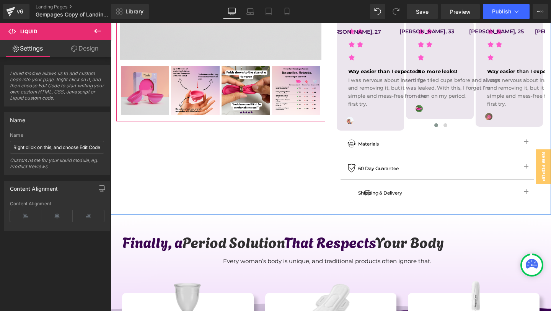
scroll to position [345, 0]
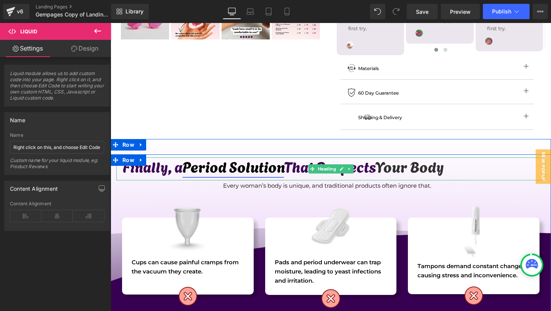
click at [217, 159] on link "Period Solution" at bounding box center [232, 166] width 101 height 22
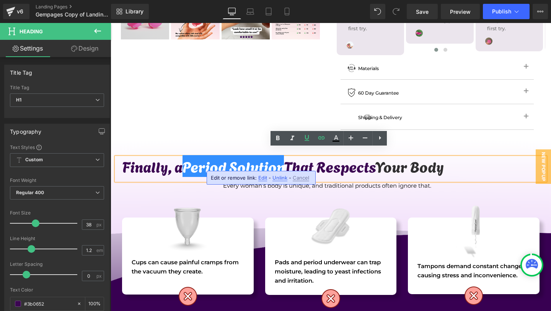
click at [259, 177] on span "Edit" at bounding box center [262, 177] width 9 height 7
type input "#show-m-1758892234750"
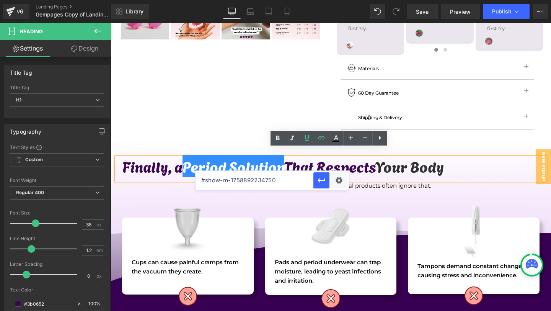
click at [269, 181] on input "#show-m-1758892234750" at bounding box center [254, 180] width 118 height 19
